Goal: Information Seeking & Learning: Learn about a topic

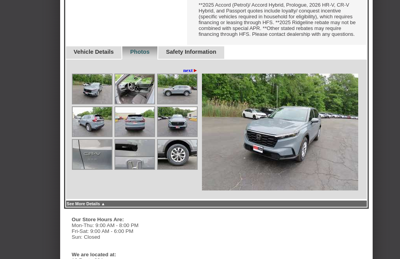
scroll to position [440, 0]
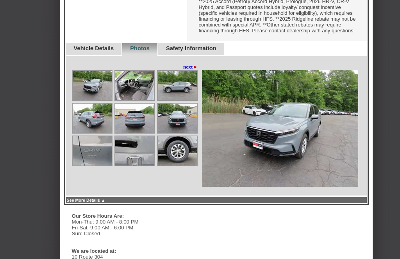
click at [186, 166] on img at bounding box center [177, 151] width 39 height 29
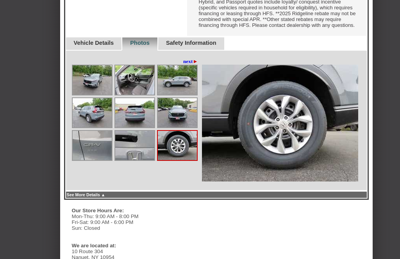
scroll to position [457, 0]
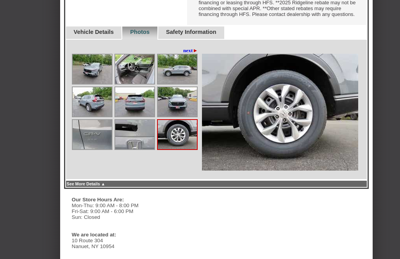
click at [128, 149] on img at bounding box center [134, 134] width 39 height 29
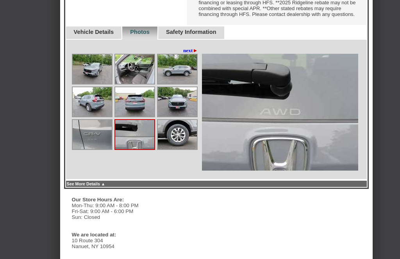
click at [130, 149] on img at bounding box center [134, 134] width 39 height 29
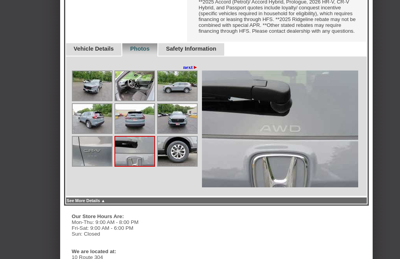
scroll to position [440, 0]
click at [128, 133] on img at bounding box center [134, 118] width 39 height 29
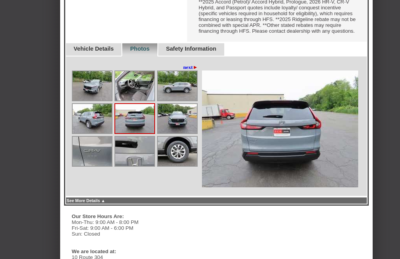
click at [125, 133] on img at bounding box center [134, 118] width 39 height 29
click at [82, 133] on img at bounding box center [92, 118] width 39 height 29
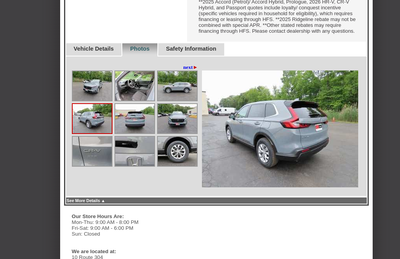
click at [170, 133] on img at bounding box center [177, 118] width 39 height 29
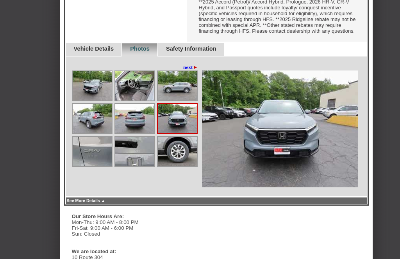
click at [167, 133] on img at bounding box center [177, 118] width 39 height 29
click at [176, 166] on img at bounding box center [177, 151] width 39 height 29
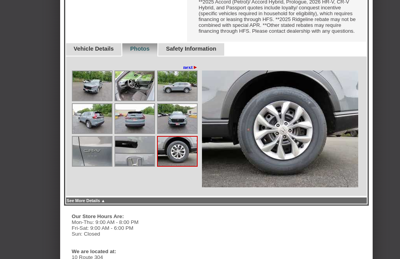
click at [172, 101] on img at bounding box center [177, 85] width 39 height 29
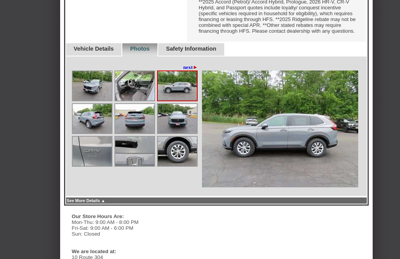
click at [88, 101] on img at bounding box center [92, 85] width 39 height 29
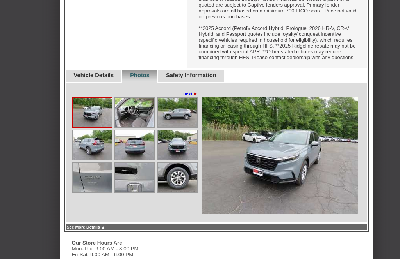
scroll to position [413, 0]
click at [84, 78] on link "Vehicle Details" at bounding box center [94, 75] width 40 height 6
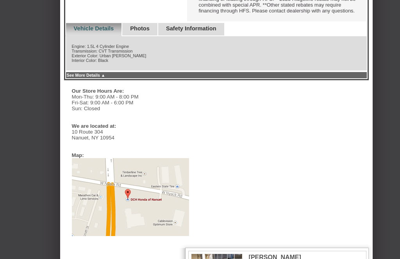
scroll to position [457, 0]
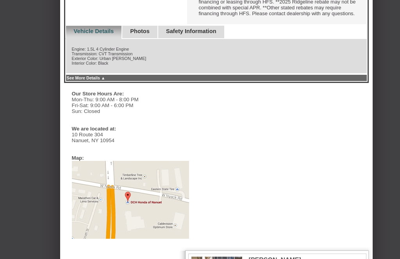
click at [145, 34] on link "Photos" at bounding box center [140, 31] width 20 height 6
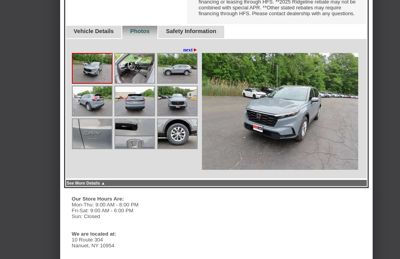
click at [182, 34] on link "Safety Information" at bounding box center [191, 31] width 50 height 6
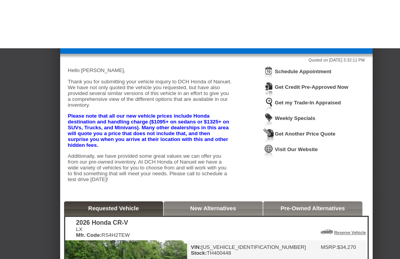
scroll to position [0, 0]
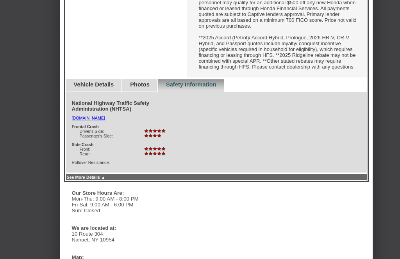
click at [81, 88] on link "Vehicle Details" at bounding box center [94, 85] width 40 height 6
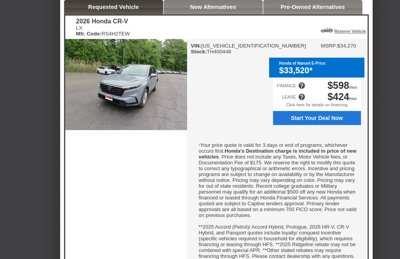
scroll to position [214, 0]
click at [83, 131] on img at bounding box center [126, 84] width 122 height 91
